Goal: Task Accomplishment & Management: Manage account settings

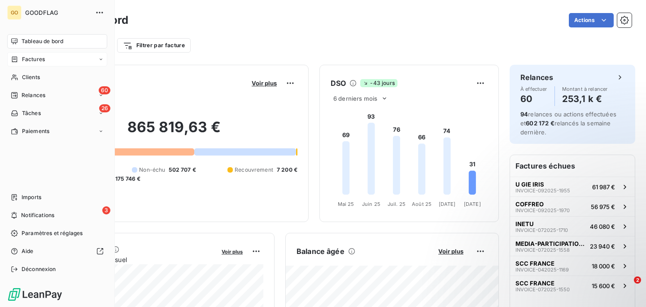
click at [46, 59] on div "Factures" at bounding box center [57, 59] width 100 height 14
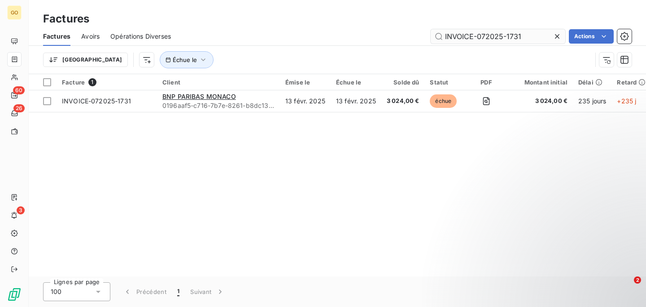
click at [519, 33] on input "INVOICE-072025-1731" at bounding box center [498, 36] width 135 height 14
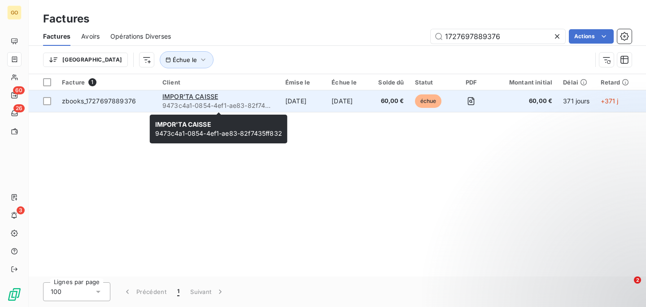
type input "1727697889376"
click at [262, 93] on div "IMPOR'TA CAISSE" at bounding box center [218, 96] width 112 height 9
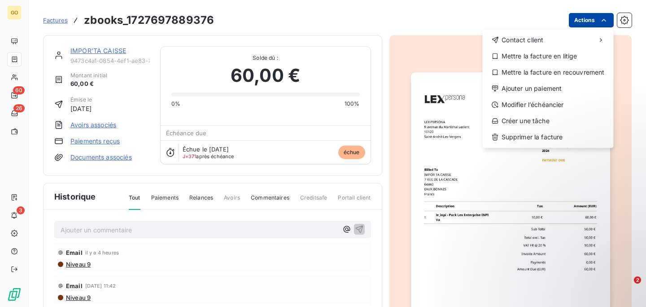
click at [608, 25] on html "GO 60 26 3 Factures zbooks_1727697889376 Actions Contact client Mettre la factu…" at bounding box center [323, 153] width 646 height 307
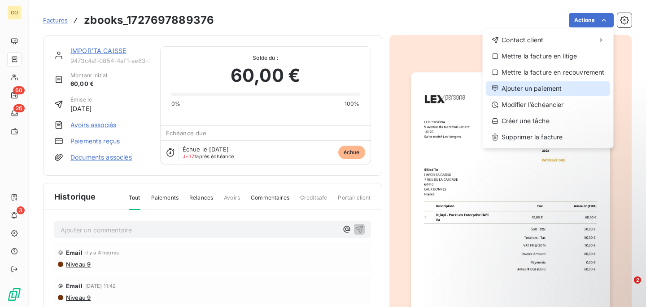
click at [535, 88] on div "Ajouter un paiement" at bounding box center [549, 88] width 124 height 14
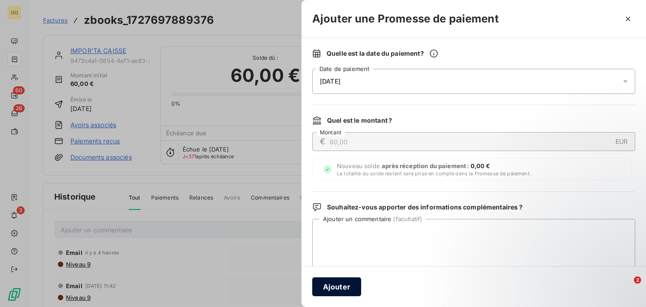
click at [331, 286] on button "Ajouter" at bounding box center [336, 286] width 49 height 19
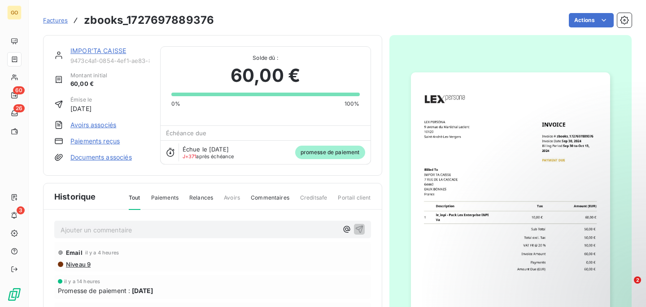
click at [53, 22] on span "Factures" at bounding box center [55, 20] width 25 height 7
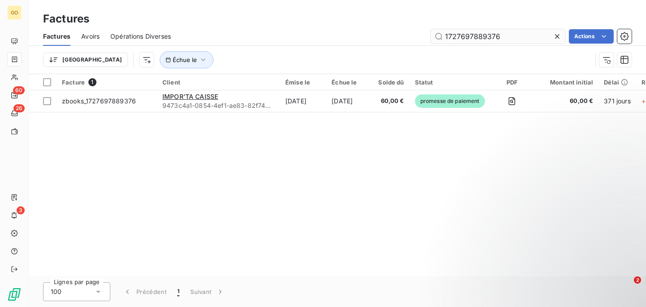
click at [458, 35] on input "1727697889376" at bounding box center [498, 36] width 135 height 14
type input "INVOICE-072025-1710"
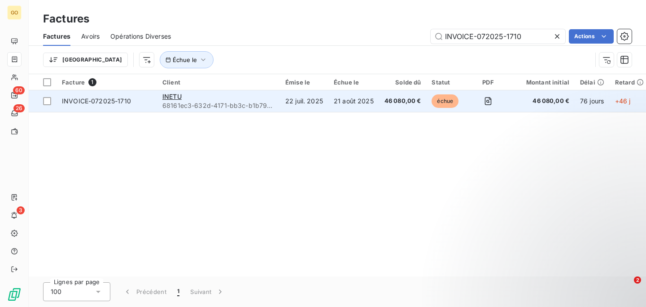
click at [246, 100] on div "INETU" at bounding box center [218, 96] width 112 height 9
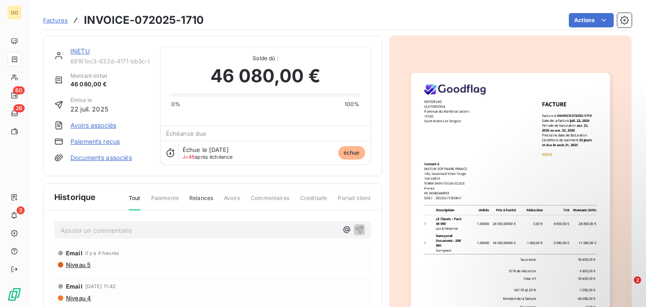
scroll to position [100, 0]
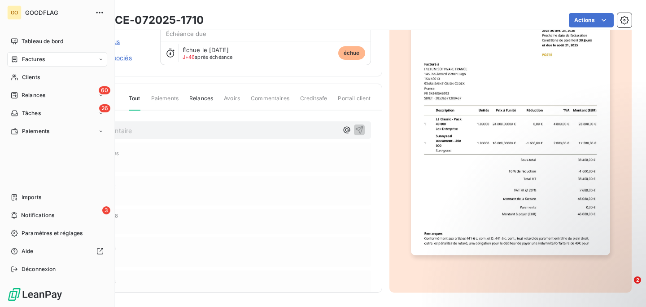
click at [36, 62] on span "Factures" at bounding box center [33, 59] width 23 height 8
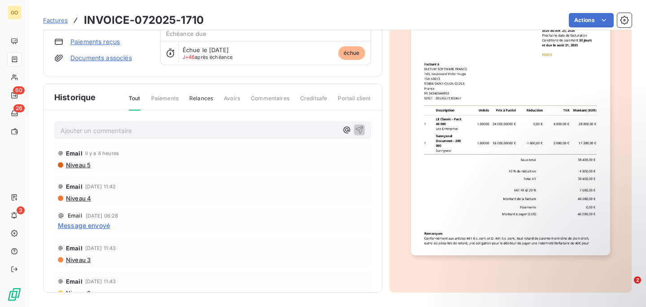
click at [54, 18] on span "Factures" at bounding box center [55, 20] width 25 height 7
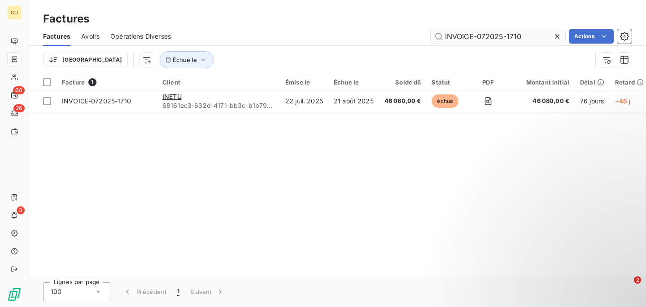
click at [473, 33] on input "INVOICE-072025-1710" at bounding box center [498, 36] width 135 height 14
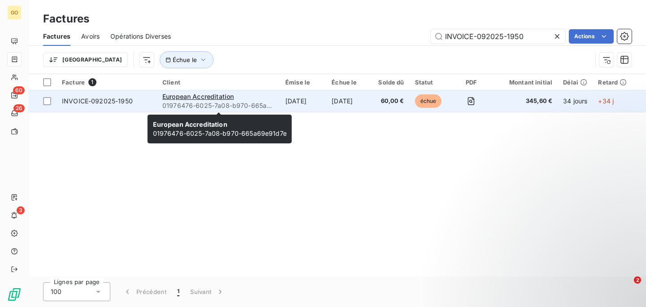
type input "INVOICE-092025-1950"
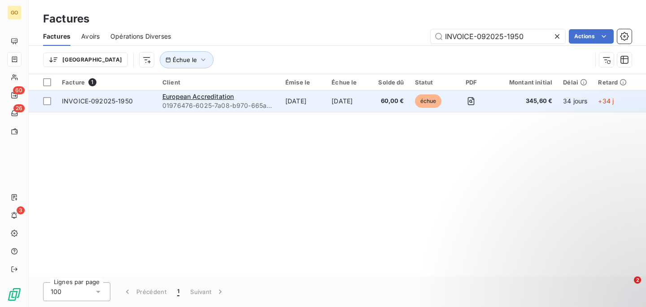
click at [260, 97] on div "European Accreditation" at bounding box center [218, 96] width 112 height 9
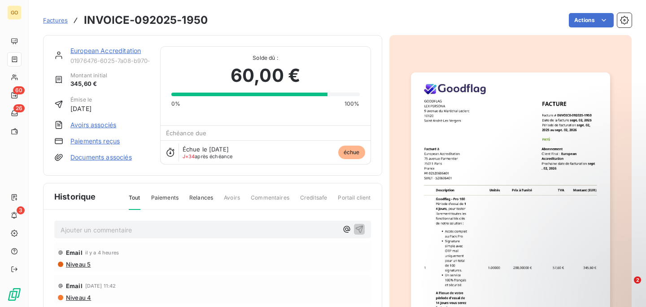
click at [90, 48] on link "European Accreditation" at bounding box center [105, 51] width 70 height 8
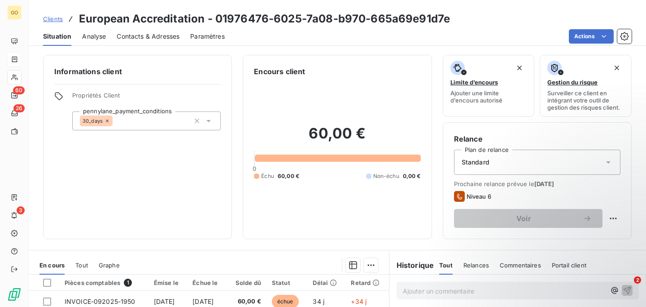
click at [172, 33] on span "Contacts & Adresses" at bounding box center [148, 36] width 63 height 9
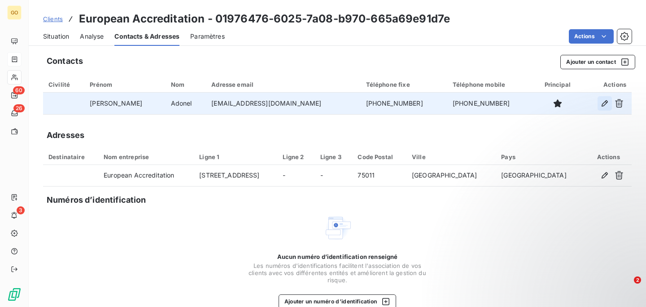
click at [602, 102] on icon "button" at bounding box center [605, 103] width 9 height 9
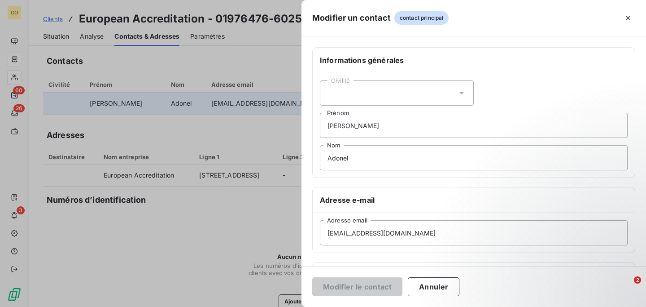
click at [386, 92] on div "Civilité" at bounding box center [397, 92] width 154 height 25
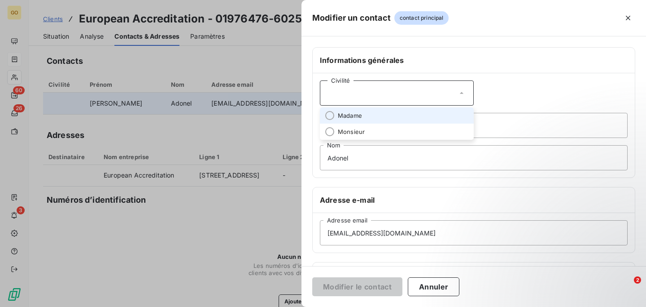
click at [386, 92] on div "Civilité" at bounding box center [397, 92] width 154 height 25
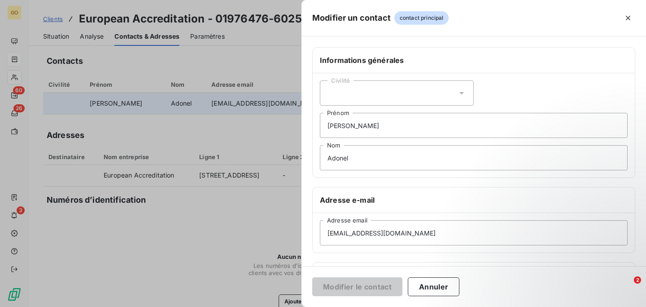
click at [377, 97] on div "Civilité" at bounding box center [397, 92] width 154 height 25
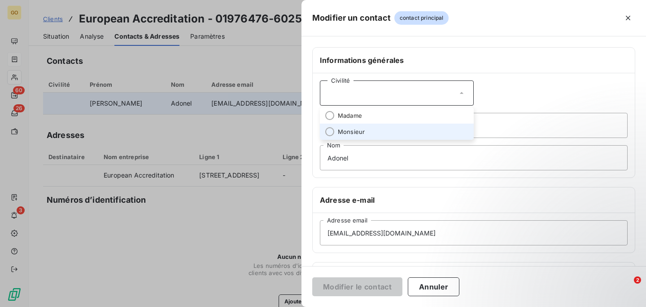
click at [362, 131] on span "Monsieur" at bounding box center [351, 131] width 27 height 9
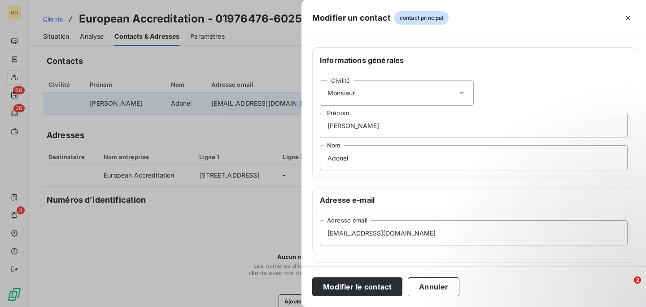
click at [507, 92] on div "Civilité Monsieur [PERSON_NAME] Adonel Nom" at bounding box center [474, 125] width 322 height 104
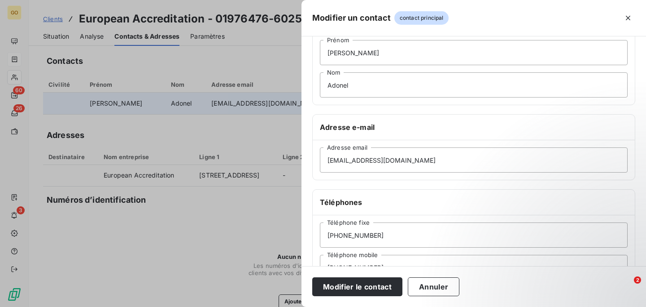
scroll to position [74, 0]
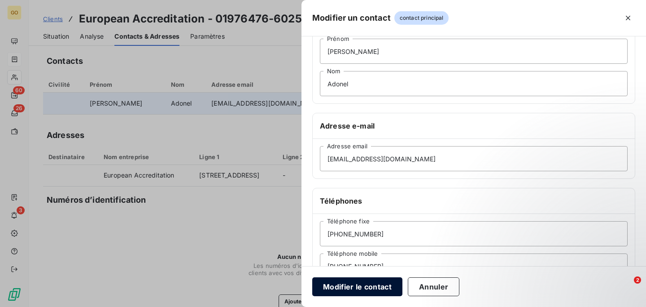
click at [379, 286] on button "Modifier le contact" at bounding box center [357, 286] width 90 height 19
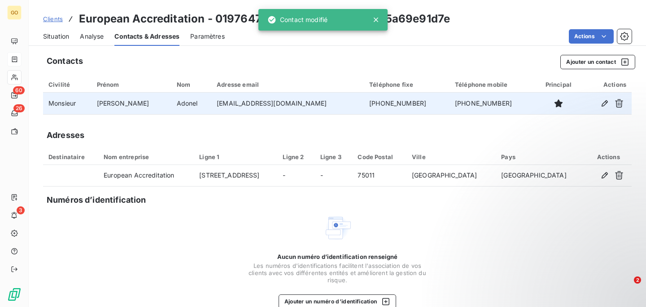
click at [51, 22] on span "Clients" at bounding box center [53, 18] width 20 height 7
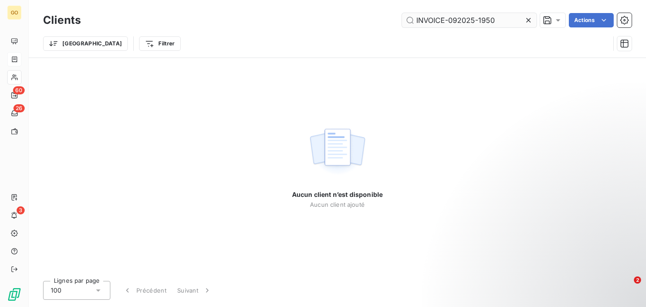
click at [430, 20] on input "INVOICE-092025-1950" at bounding box center [469, 20] width 135 height 14
paste input "52025-1328"
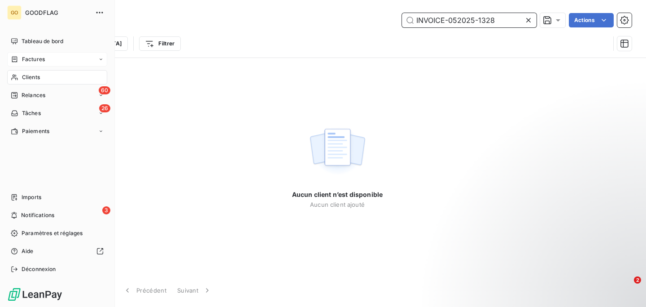
type input "INVOICE-052025-1328"
click at [41, 60] on span "Factures" at bounding box center [33, 59] width 23 height 8
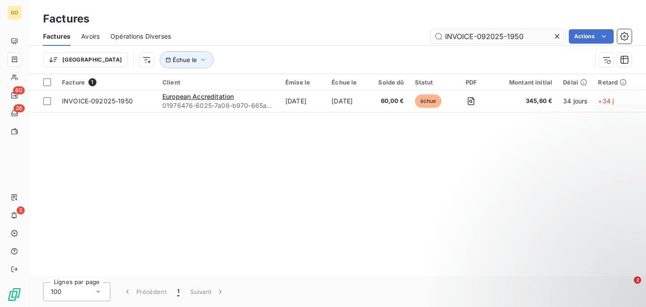
click at [484, 31] on input "INVOICE-092025-1950" at bounding box center [498, 36] width 135 height 14
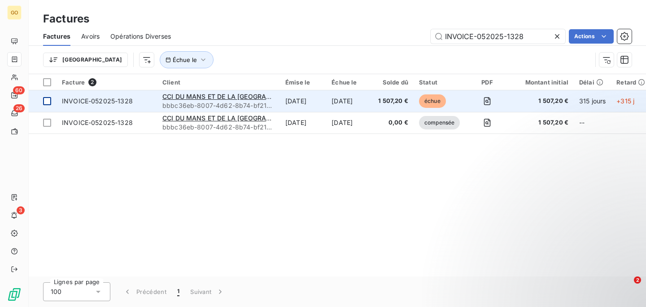
type input "INVOICE-052025-1328"
click at [44, 99] on div at bounding box center [47, 101] width 8 height 8
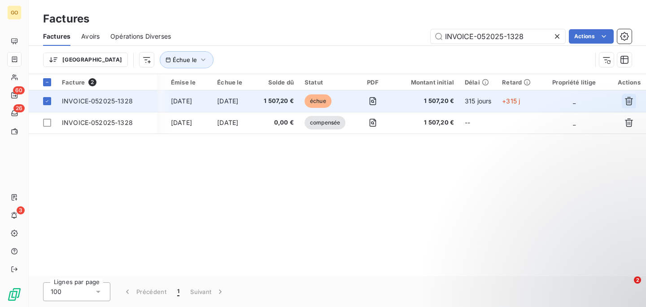
click at [634, 100] on icon "button" at bounding box center [629, 101] width 9 height 9
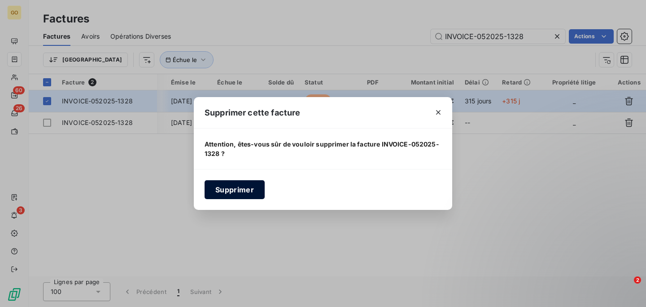
click at [231, 196] on button "Supprimer" at bounding box center [235, 189] width 60 height 19
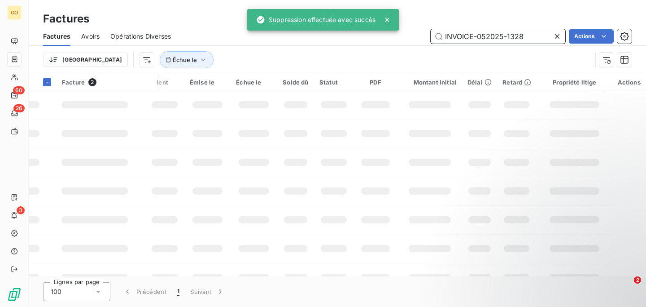
scroll to position [0, 9]
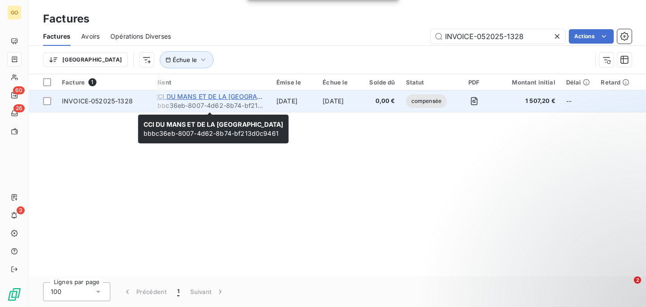
click at [195, 96] on span "CCI DU MANS ET DE LA [GEOGRAPHIC_DATA]" at bounding box center [224, 96] width 140 height 8
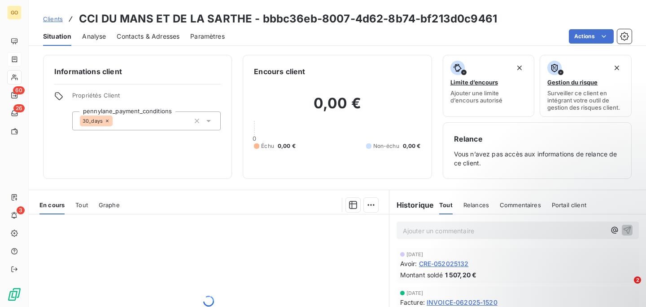
click at [83, 207] on span "Tout" at bounding box center [81, 204] width 13 height 7
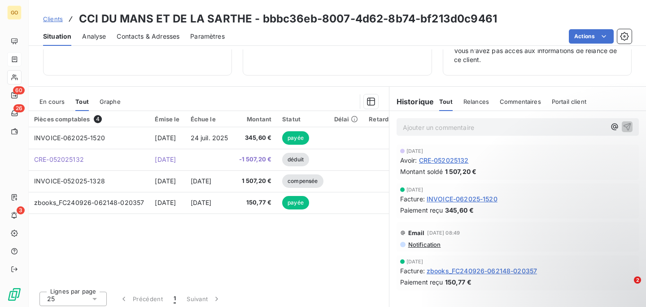
scroll to position [107, 0]
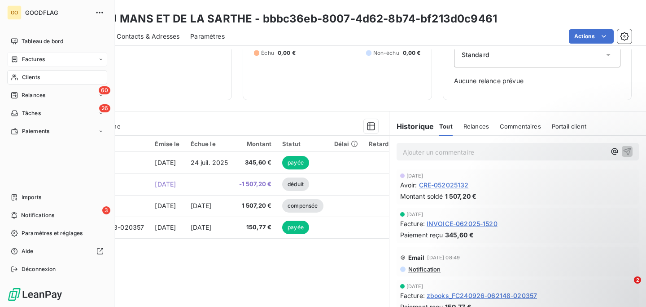
click at [35, 59] on span "Factures" at bounding box center [33, 59] width 23 height 8
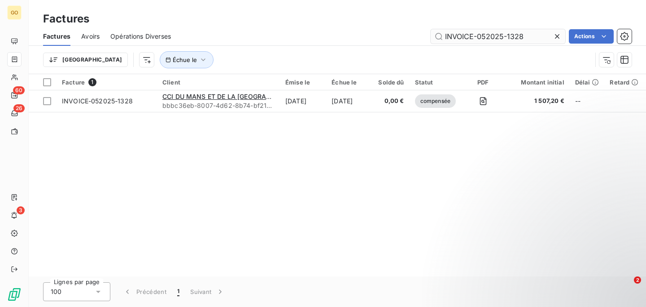
click at [502, 35] on input "INVOICE-052025-1328" at bounding box center [498, 36] width 135 height 14
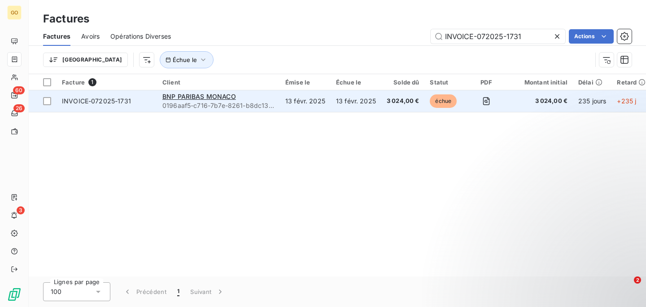
type input "INVOICE-072025-1731"
click at [148, 100] on span "INVOICE-072025-1731" at bounding box center [107, 101] width 90 height 9
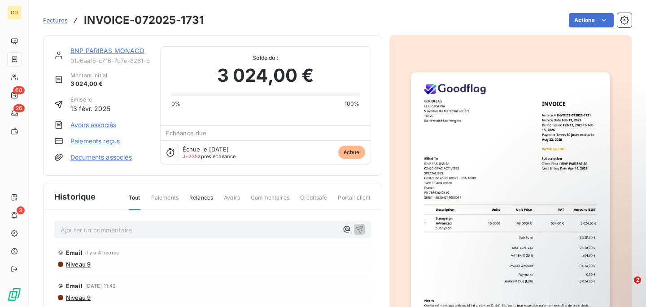
click at [126, 48] on link "BNP PARIBAS MONACO" at bounding box center [107, 51] width 74 height 8
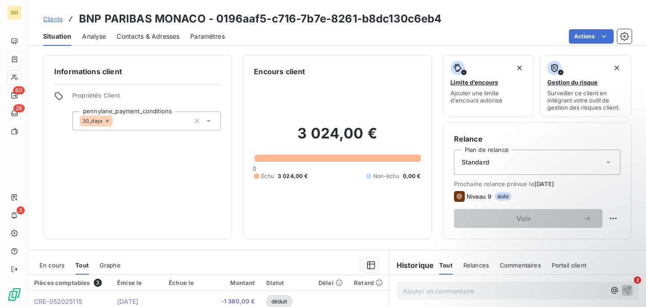
click at [170, 35] on span "Contacts & Adresses" at bounding box center [148, 36] width 63 height 9
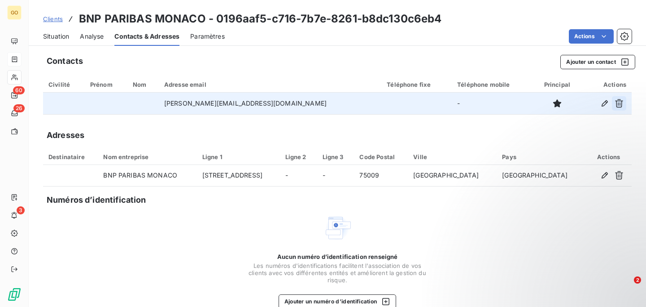
click at [620, 103] on icon "button" at bounding box center [619, 103] width 8 height 9
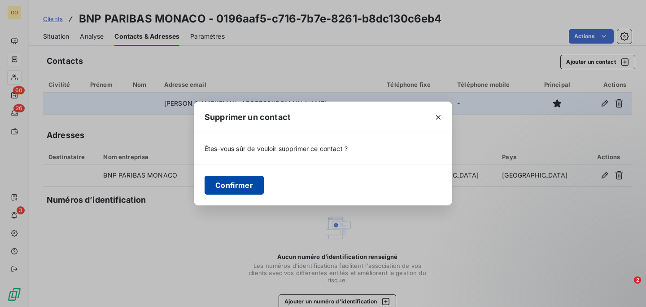
click at [237, 189] on button "Confirmer" at bounding box center [234, 185] width 59 height 19
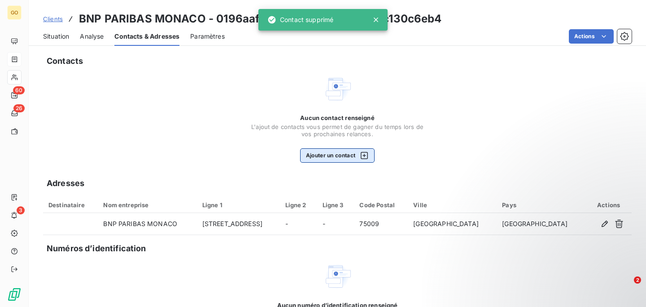
click at [341, 150] on button "Ajouter un contact" at bounding box center [337, 155] width 75 height 14
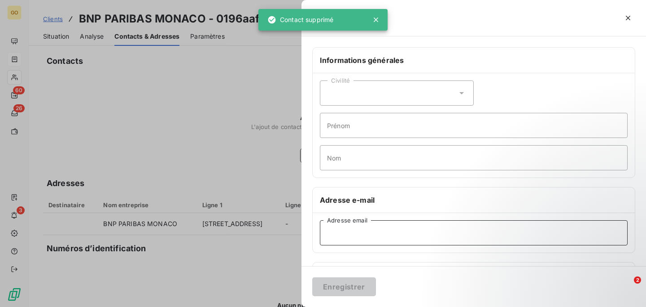
click at [349, 233] on input "Adresse email" at bounding box center [474, 232] width 308 height 25
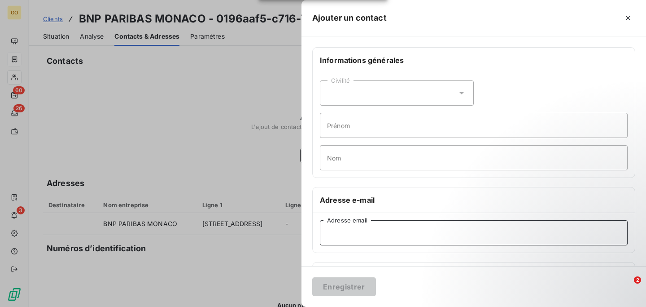
paste input "[EMAIL_ADDRESS][DOMAIN_NAME]"
type input "[EMAIL_ADDRESS][DOMAIN_NAME]"
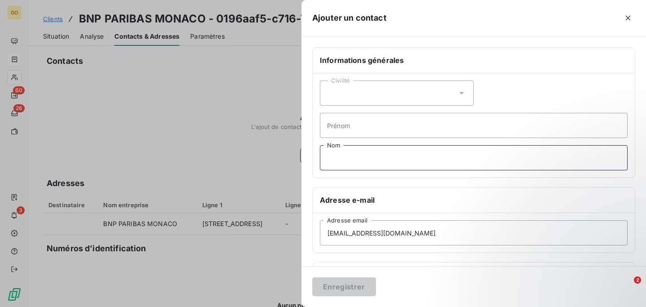
click at [343, 158] on input "Nom" at bounding box center [474, 157] width 308 height 25
type input "Service facturation"
click at [384, 260] on div "[EMAIL_ADDRESS][DOMAIN_NAME] Adresse email Adresse email invalide" at bounding box center [474, 237] width 322 height 49
click at [336, 234] on input "[EMAIL_ADDRESS][DOMAIN_NAME]" at bounding box center [474, 232] width 308 height 25
click at [419, 232] on input "[EMAIL_ADDRESS][DOMAIN_NAME]" at bounding box center [474, 232] width 308 height 25
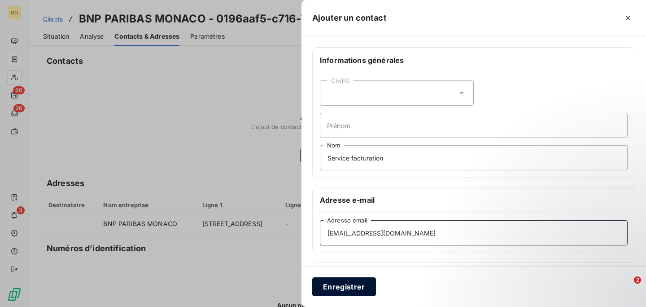
type input "[EMAIL_ADDRESS][DOMAIN_NAME]"
click at [326, 283] on button "Enregistrer" at bounding box center [344, 286] width 64 height 19
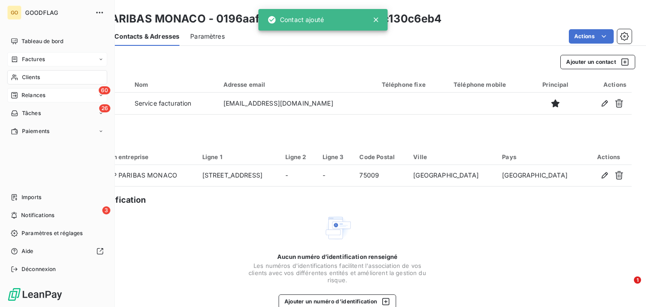
click at [37, 99] on span "Relances" at bounding box center [34, 95] width 24 height 8
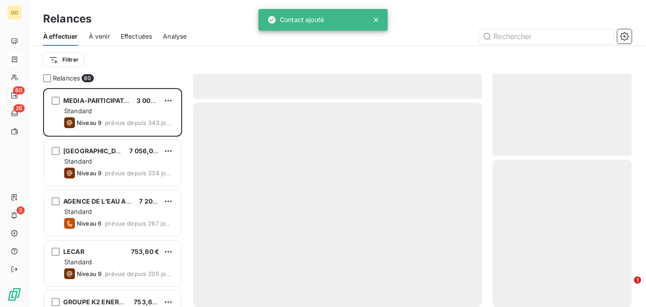
scroll to position [219, 139]
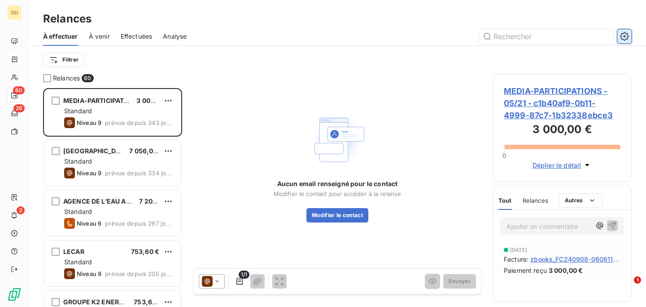
click at [628, 36] on icon "button" at bounding box center [624, 36] width 9 height 9
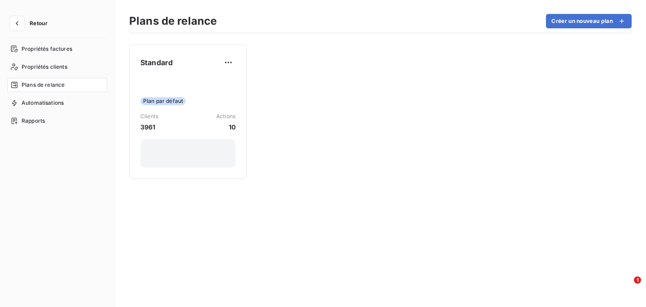
click at [52, 87] on span "Plans de relance" at bounding box center [43, 85] width 43 height 8
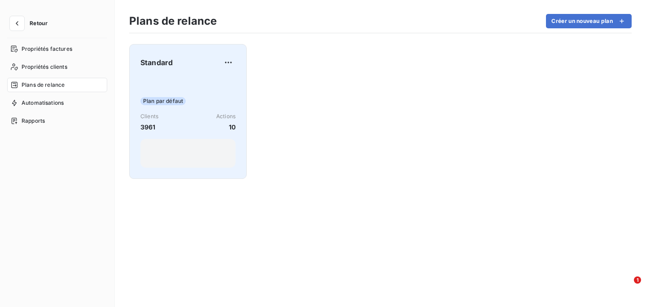
click at [217, 62] on div "Standard" at bounding box center [187, 62] width 95 height 14
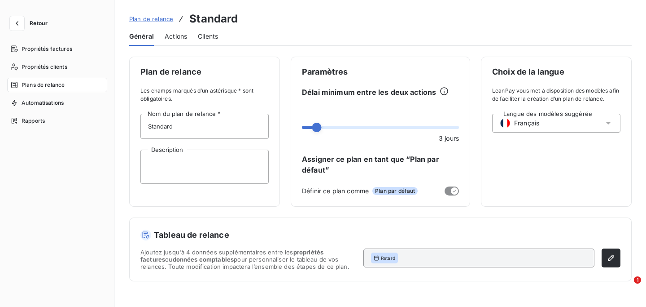
click at [172, 33] on span "Actions" at bounding box center [176, 36] width 22 height 9
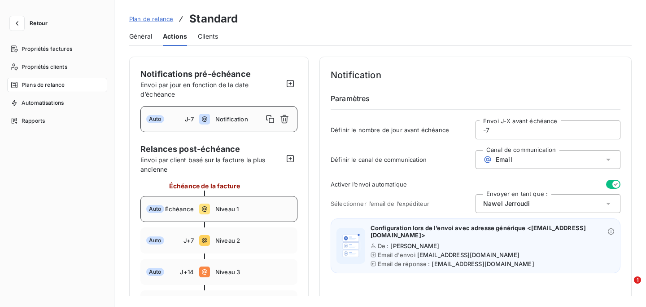
click at [229, 204] on div "Auto Échéance Niveau 1" at bounding box center [218, 209] width 157 height 26
click at [234, 117] on span "Notification" at bounding box center [253, 118] width 76 height 7
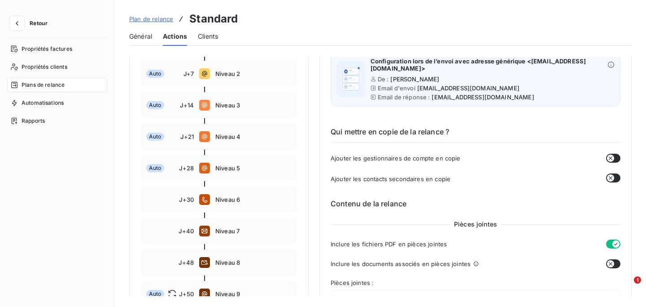
scroll to position [167, 0]
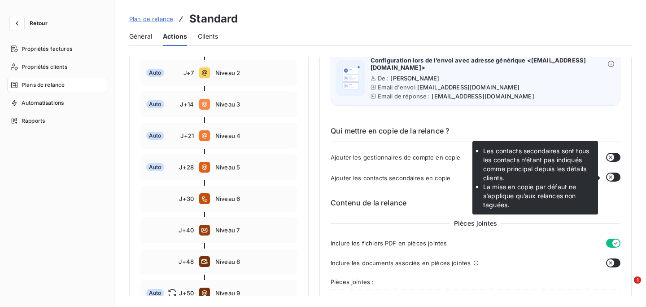
click at [610, 177] on icon "button" at bounding box center [610, 176] width 7 height 7
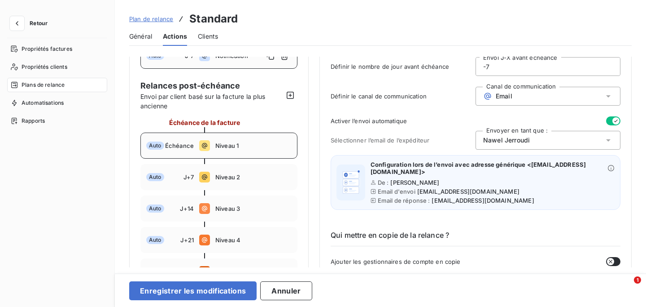
scroll to position [53, 0]
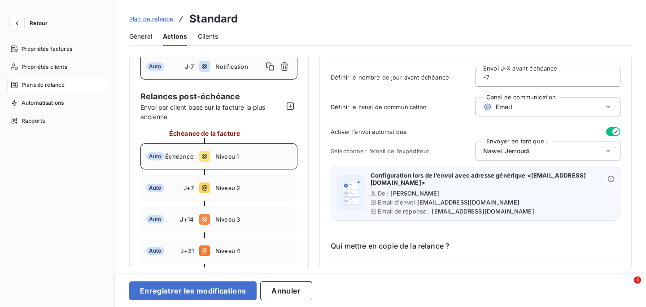
click at [260, 151] on div "Auto Échéance Niveau 1" at bounding box center [218, 156] width 157 height 26
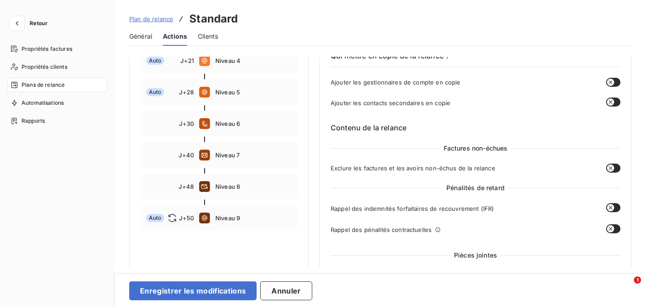
scroll to position [246, 0]
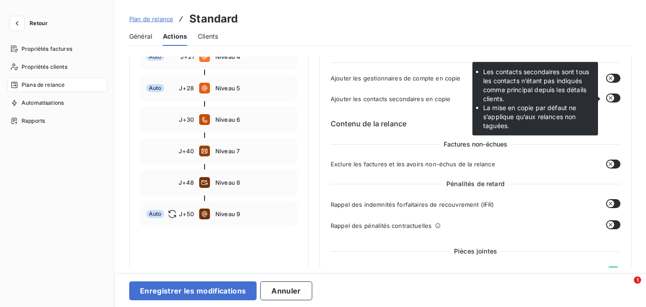
click at [609, 99] on icon "button" at bounding box center [611, 98] width 4 height 4
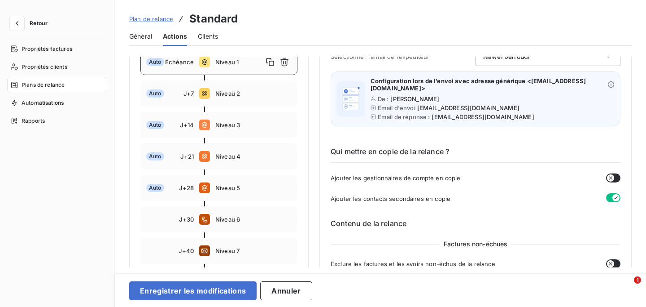
scroll to position [145, 0]
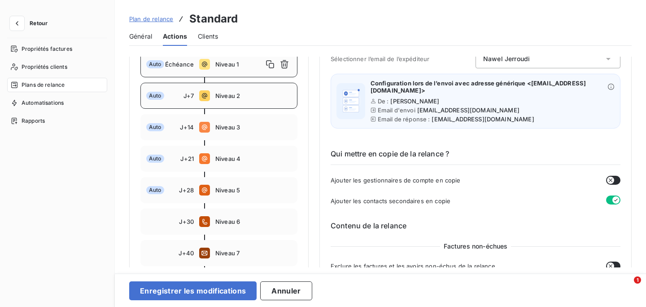
click at [253, 96] on span "Niveau 2" at bounding box center [253, 95] width 76 height 7
click at [611, 201] on button "button" at bounding box center [613, 199] width 14 height 9
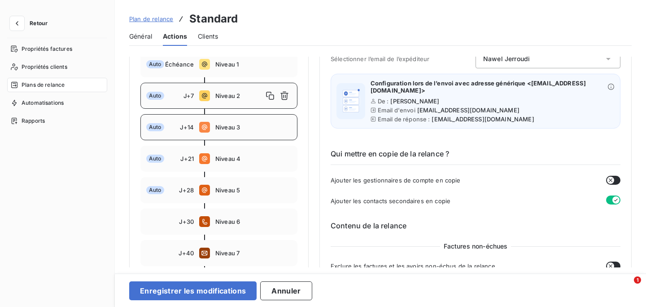
click at [256, 131] on div "Auto J+14 Niveau 3" at bounding box center [218, 127] width 157 height 26
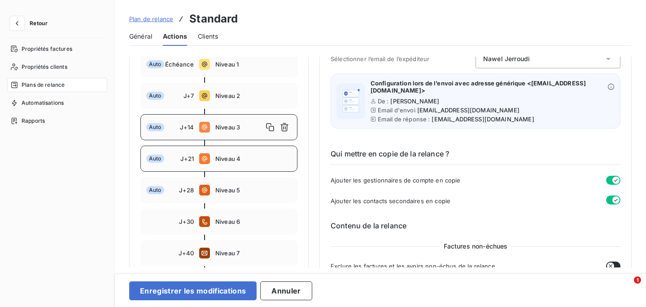
click at [244, 158] on span "Niveau 4" at bounding box center [253, 158] width 76 height 7
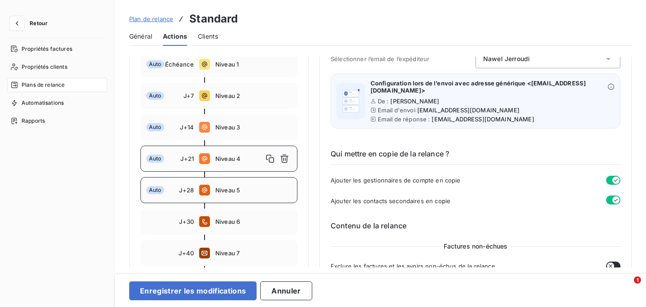
click at [249, 190] on span "Niveau 5" at bounding box center [253, 189] width 76 height 7
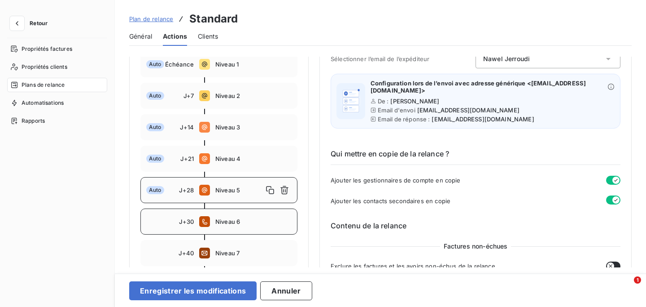
click at [252, 228] on div "J+30 Niveau 6" at bounding box center [218, 221] width 157 height 26
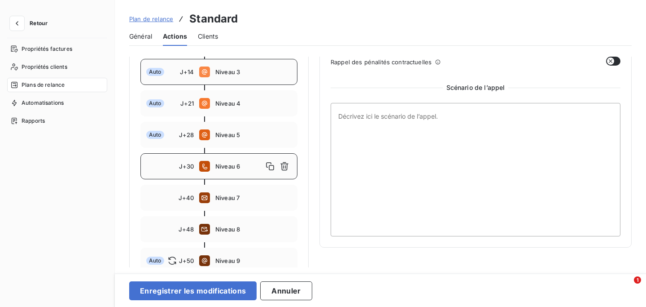
scroll to position [201, 0]
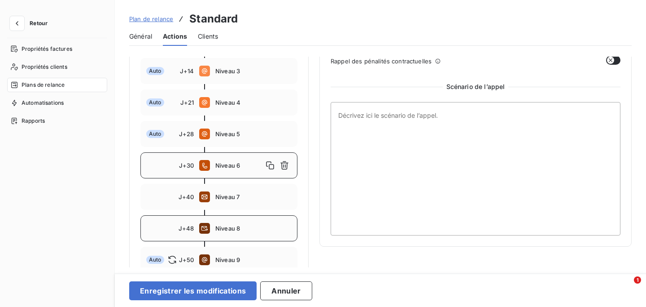
click at [244, 230] on span "Niveau 8" at bounding box center [253, 227] width 76 height 7
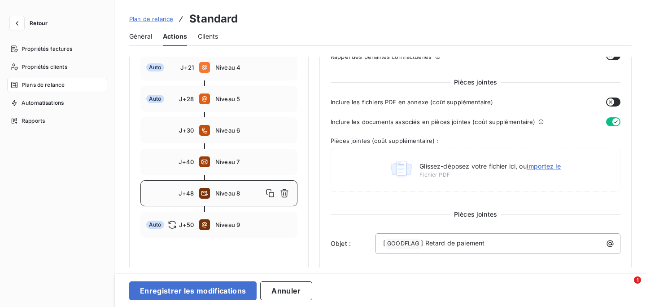
scroll to position [242, 0]
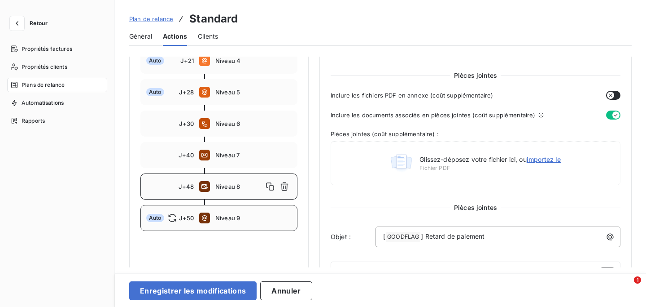
click at [235, 216] on span "Niveau 9" at bounding box center [253, 217] width 76 height 7
type input "50"
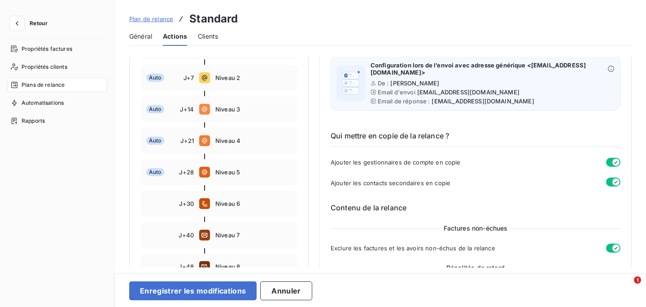
scroll to position [0, 0]
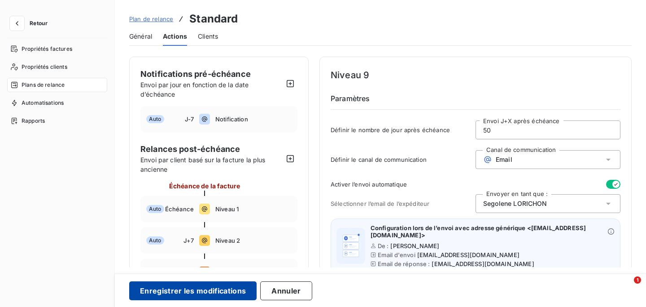
click at [221, 290] on button "Enregistrer les modifications" at bounding box center [192, 290] width 127 height 19
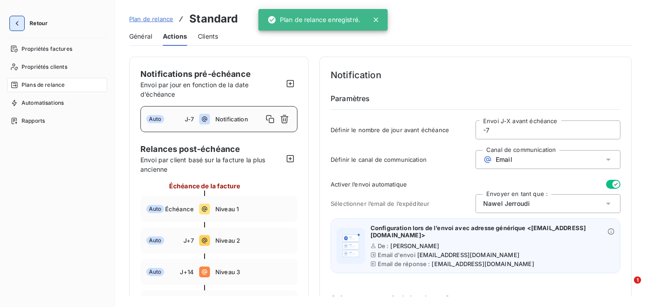
click at [20, 22] on icon "button" at bounding box center [17, 23] width 9 height 9
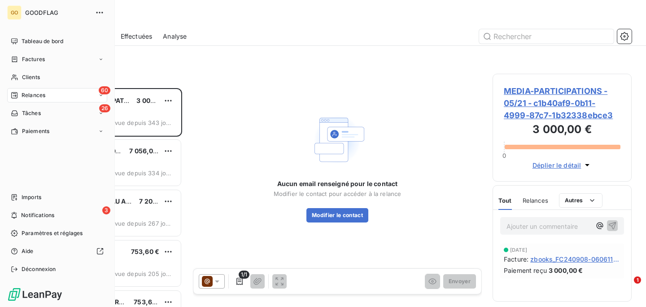
scroll to position [219, 139]
